Goal: Find specific page/section: Find specific page/section

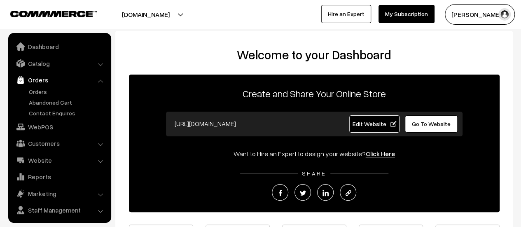
click at [42, 86] on link "Orders" at bounding box center [59, 80] width 98 height 15
click at [37, 91] on link "Orders" at bounding box center [68, 91] width 82 height 9
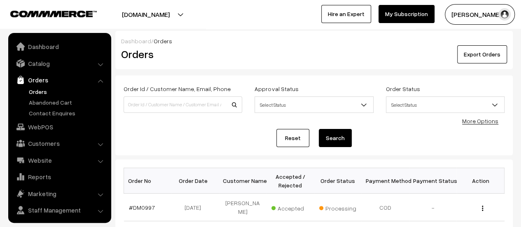
scroll to position [19, 0]
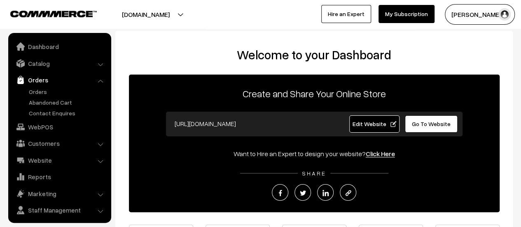
click at [40, 89] on link "Orders" at bounding box center [68, 91] width 82 height 9
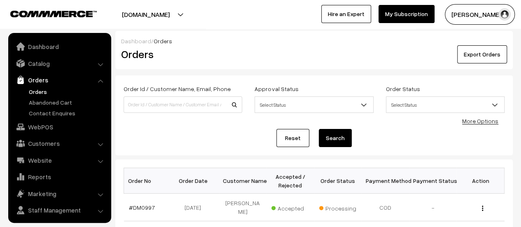
scroll to position [19, 0]
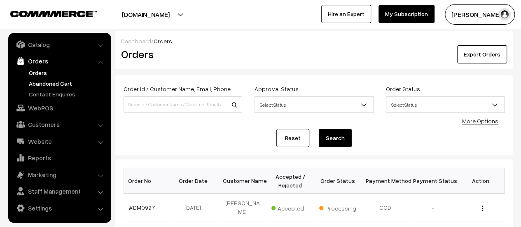
click at [42, 81] on link "Abandoned Cart" at bounding box center [68, 83] width 82 height 9
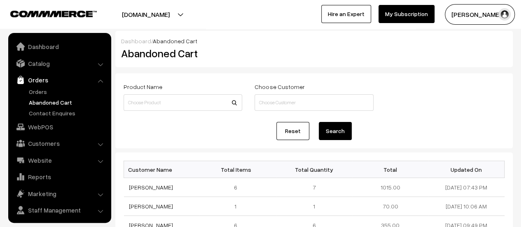
scroll to position [19, 0]
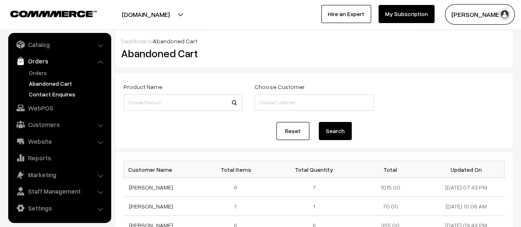
click at [43, 96] on link "Contact Enquires" at bounding box center [68, 94] width 82 height 9
